Goal: Information Seeking & Learning: Learn about a topic

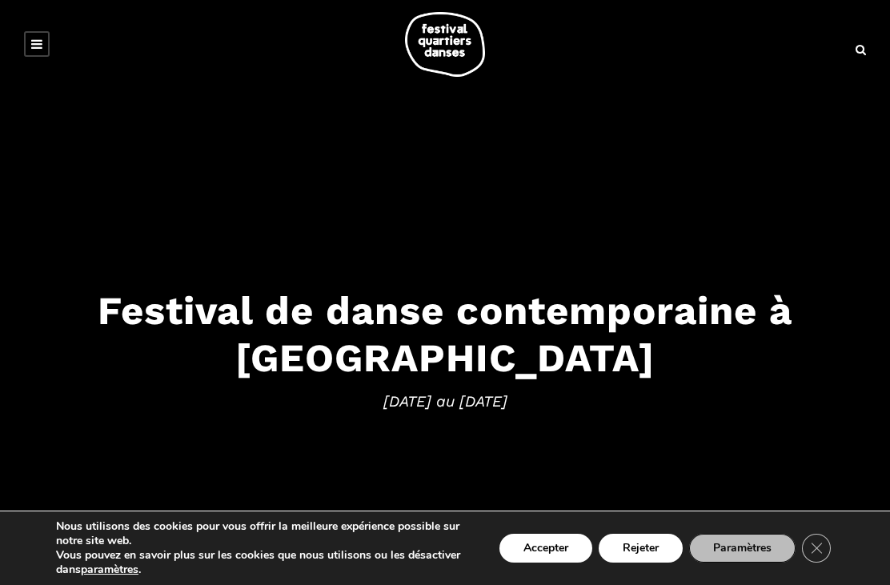
click at [49, 43] on link at bounding box center [37, 44] width 26 height 26
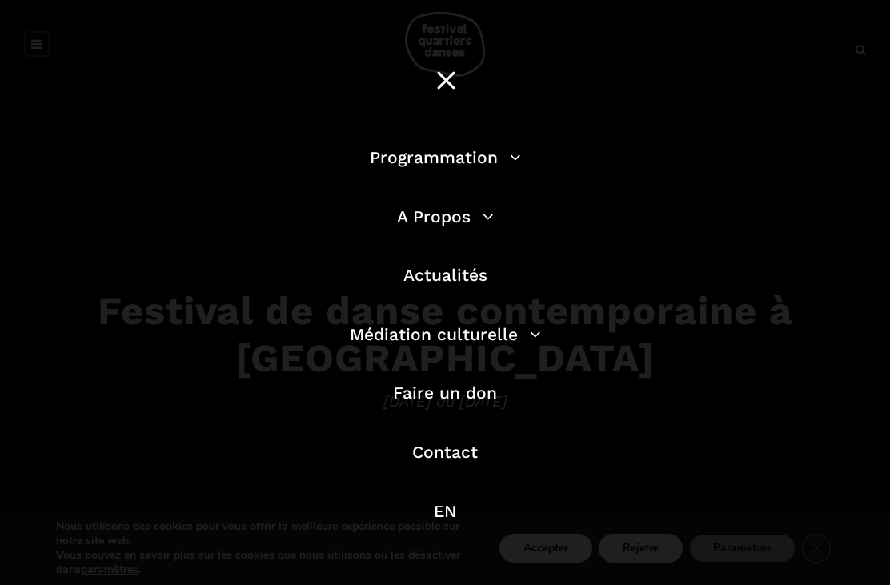
click at [479, 159] on link "Programmation" at bounding box center [445, 157] width 151 height 20
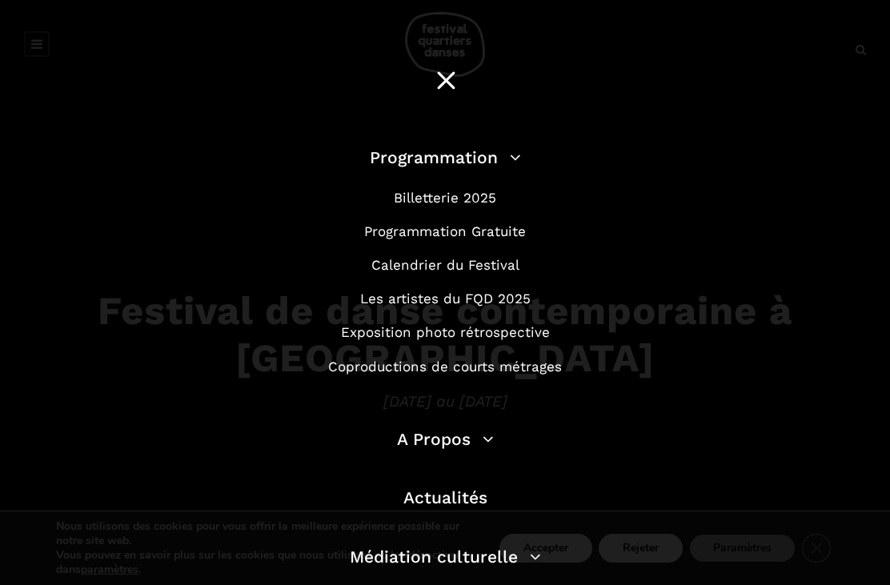
click at [512, 226] on link "Programmation Gratuite" at bounding box center [445, 231] width 162 height 16
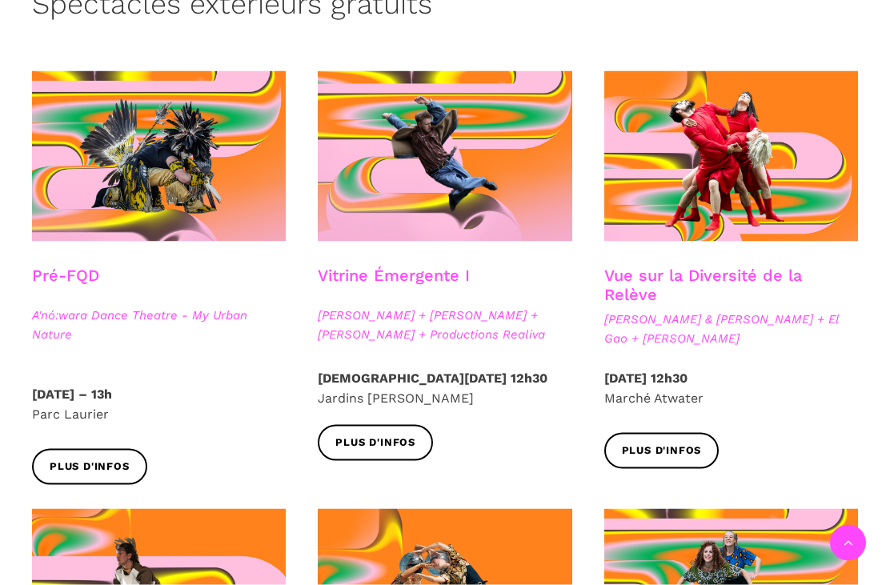
scroll to position [414, 0]
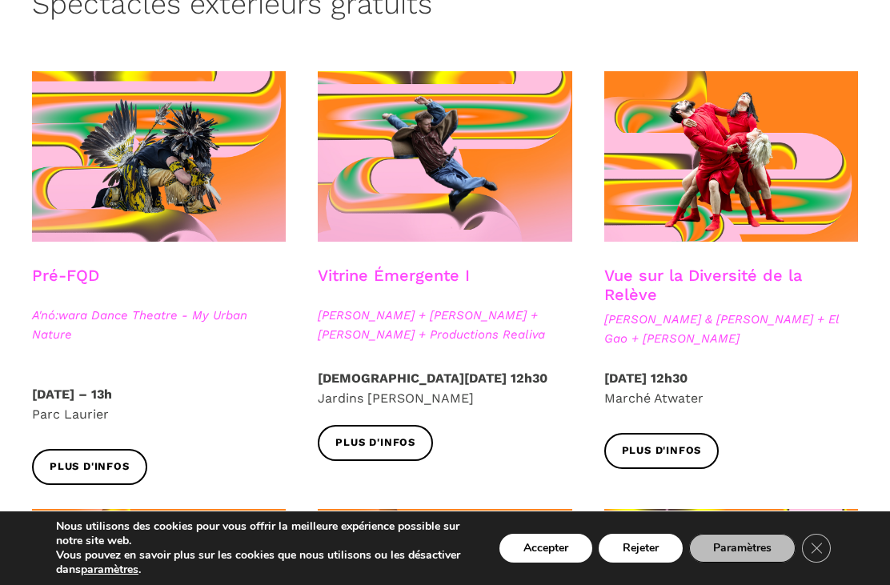
click at [383, 437] on span "Plus d'infos" at bounding box center [375, 443] width 80 height 17
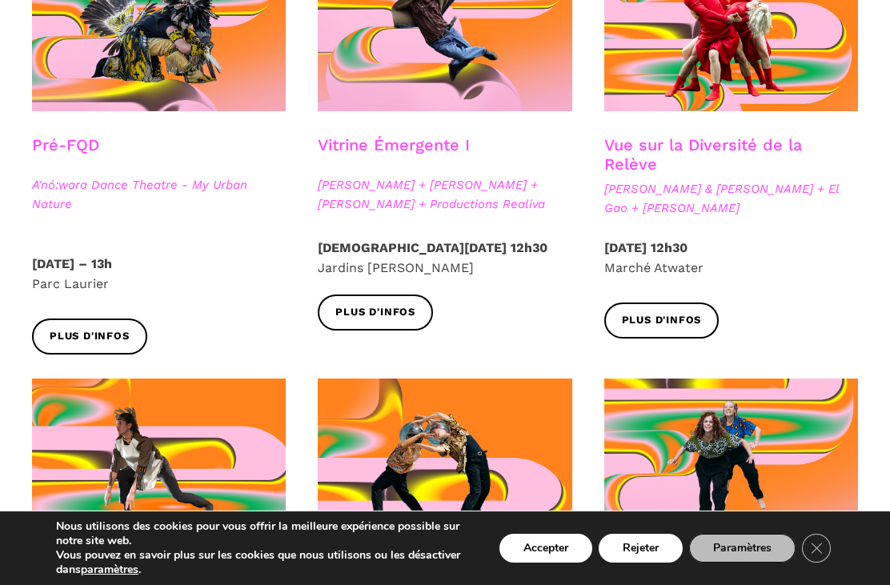
scroll to position [550, 0]
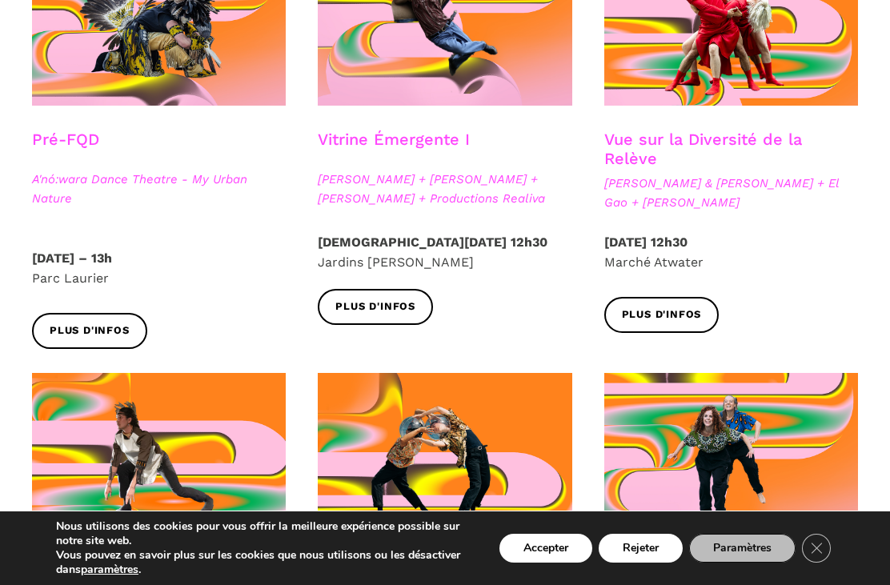
click at [662, 317] on span "Plus d'infos" at bounding box center [662, 315] width 80 height 17
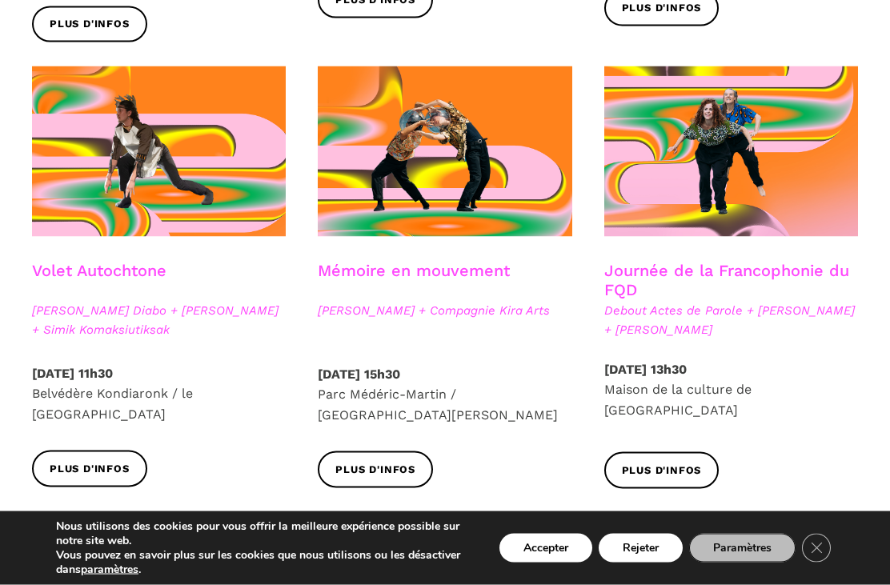
scroll to position [857, 0]
click at [105, 460] on span "Plus d'infos" at bounding box center [90, 468] width 80 height 17
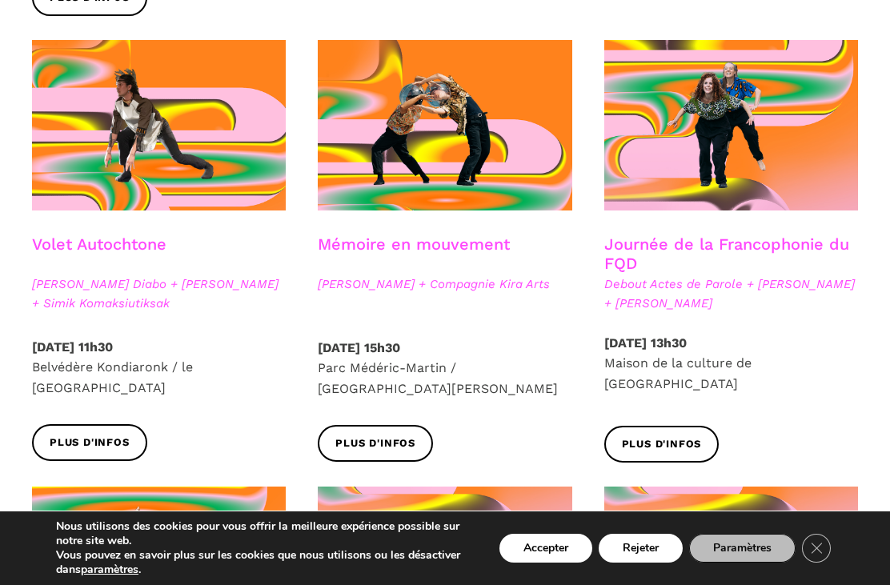
click at [391, 431] on link "Plus d'infos" at bounding box center [375, 443] width 115 height 36
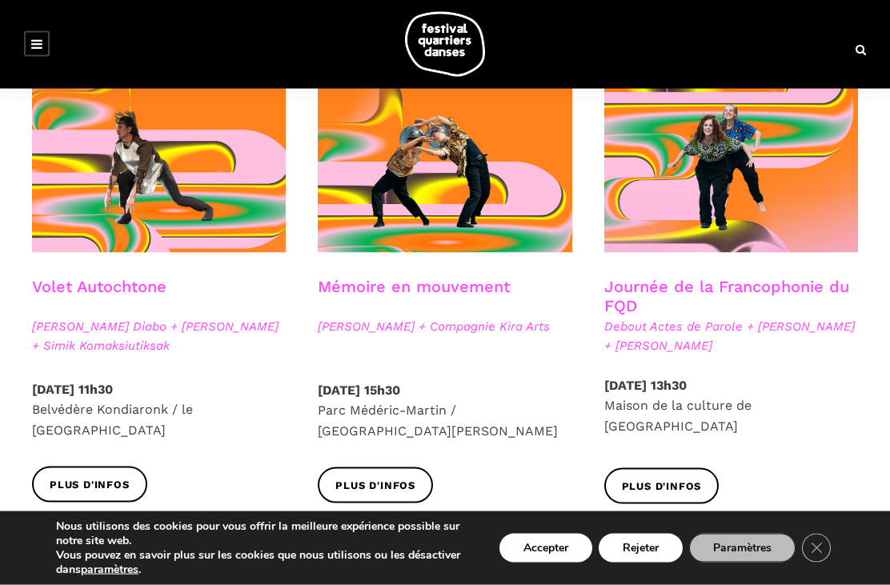
scroll to position [892, 0]
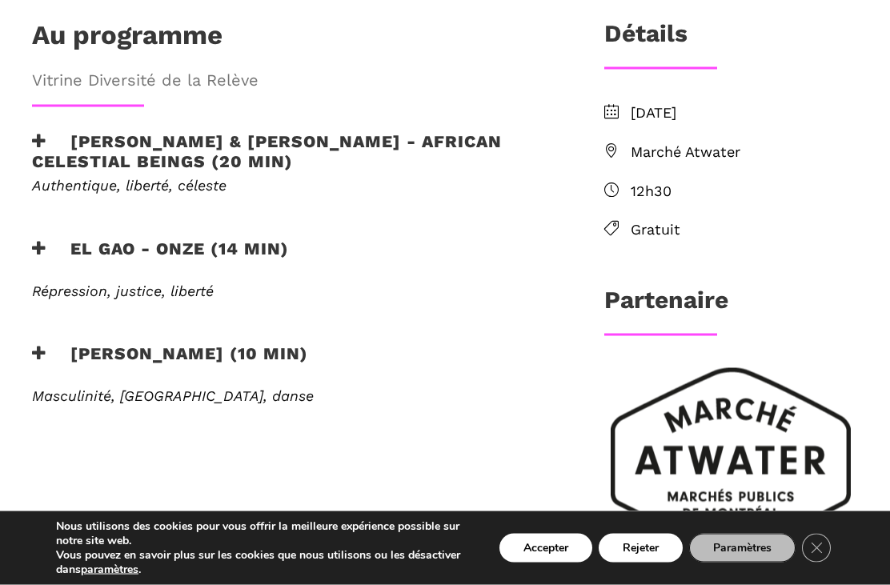
scroll to position [540, 0]
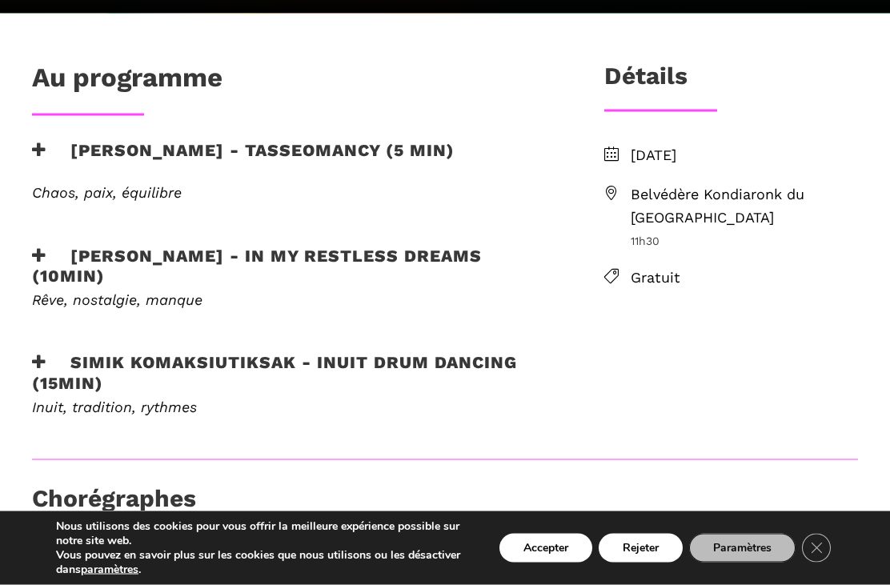
scroll to position [499, 0]
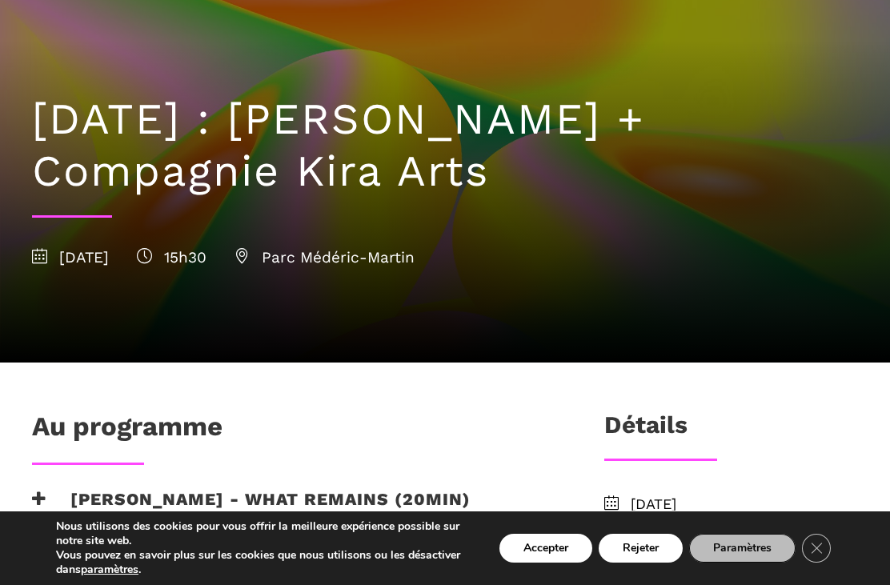
scroll to position [68, 0]
